Goal: Check status

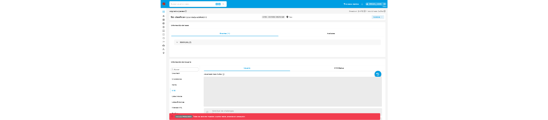
scroll to position [299, 0]
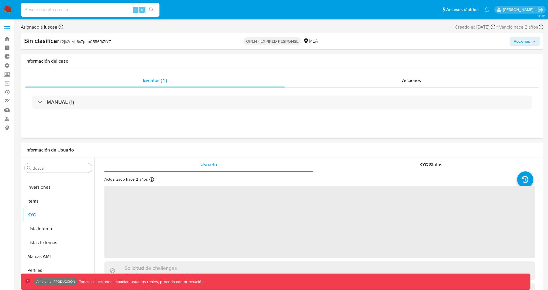
select select "10"
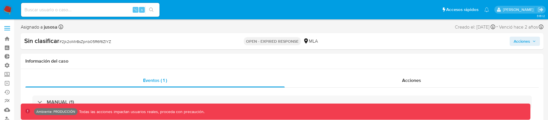
scroll to position [299, 0]
select select "10"
